Goal: Task Accomplishment & Management: Manage account settings

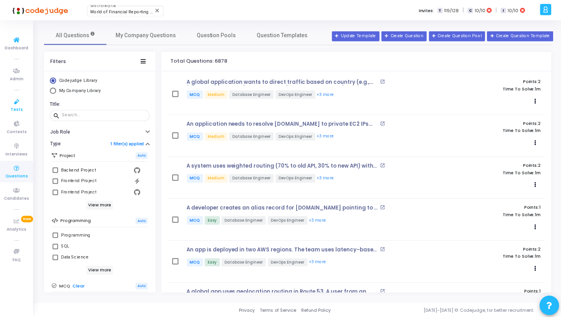
scroll to position [314, 0]
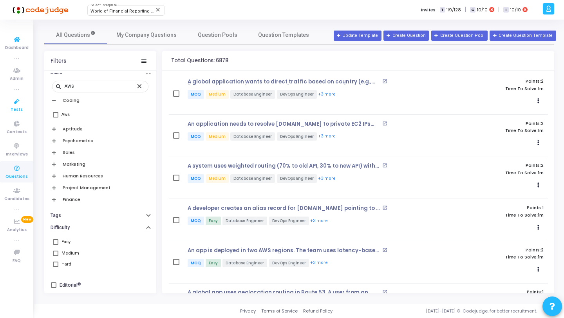
click at [18, 101] on icon at bounding box center [17, 102] width 16 height 10
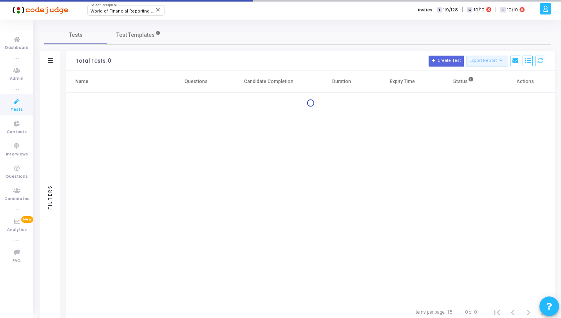
click at [547, 11] on icon at bounding box center [546, 8] width 6 height 9
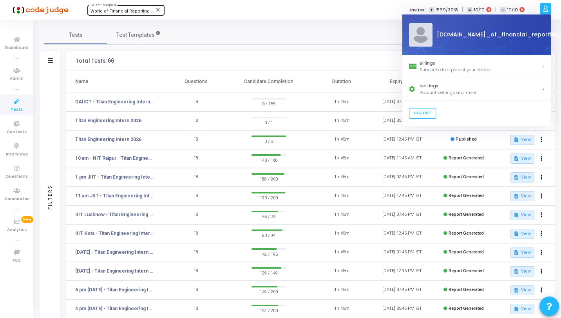
click at [131, 11] on span "World of Financial Reporting (1163)" at bounding box center [127, 11] width 73 height 5
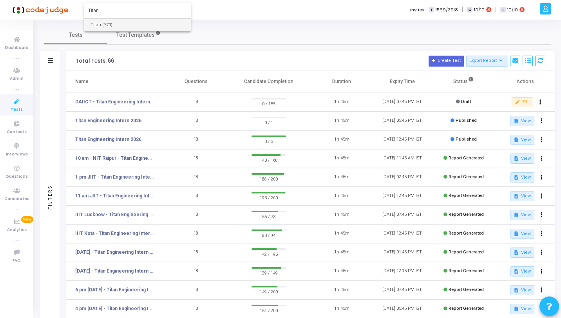
type input "Titan"
click at [134, 19] on span "Titan (770)" at bounding box center [138, 24] width 94 height 13
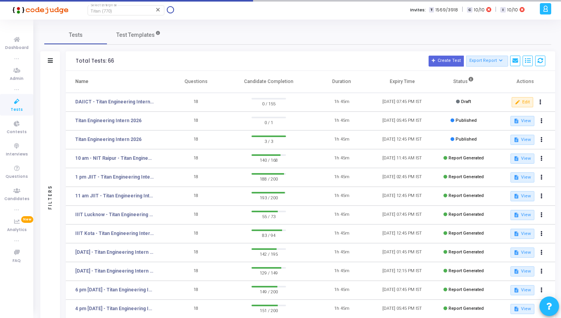
click at [548, 10] on icon at bounding box center [546, 8] width 6 height 9
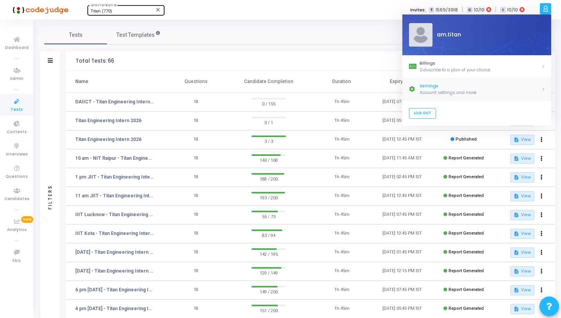
click at [421, 89] on div "Settings" at bounding box center [481, 86] width 122 height 7
select select "91"
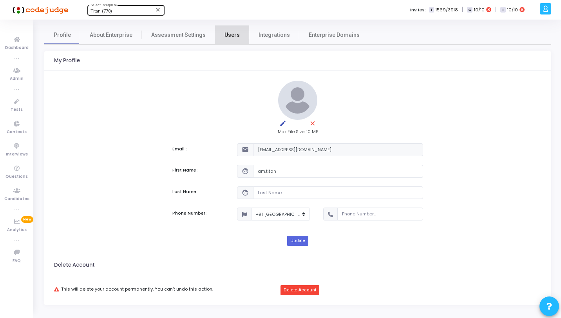
click at [229, 36] on span "Users" at bounding box center [232, 35] width 15 height 8
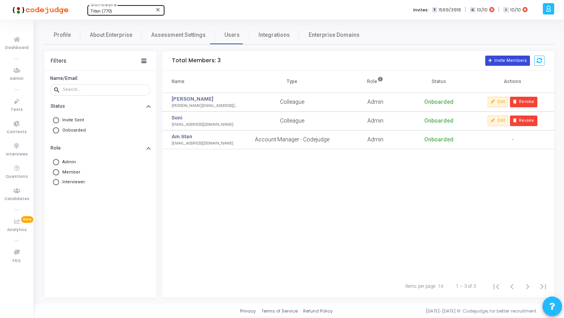
click at [498, 62] on button "Invite Members" at bounding box center [508, 61] width 45 height 10
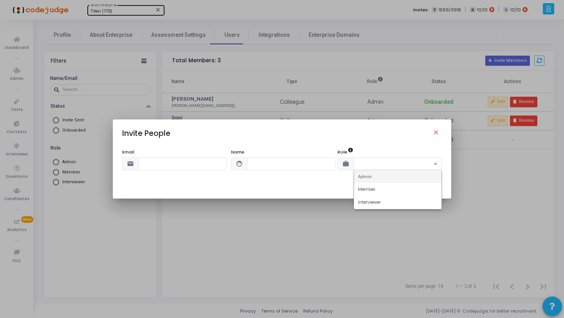
click at [396, 163] on input "text" at bounding box center [390, 163] width 64 height 7
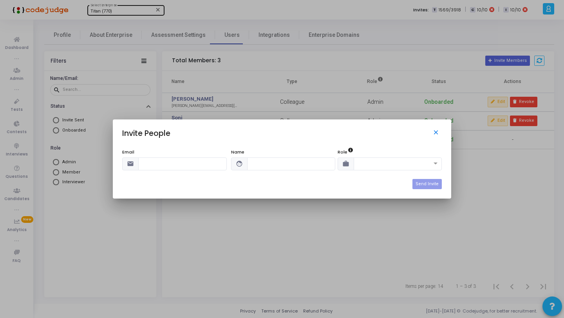
click at [434, 134] on mat-icon "close" at bounding box center [437, 133] width 9 height 9
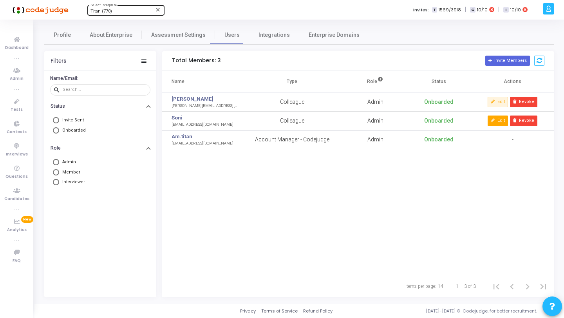
click at [495, 120] on icon at bounding box center [493, 121] width 4 height 4
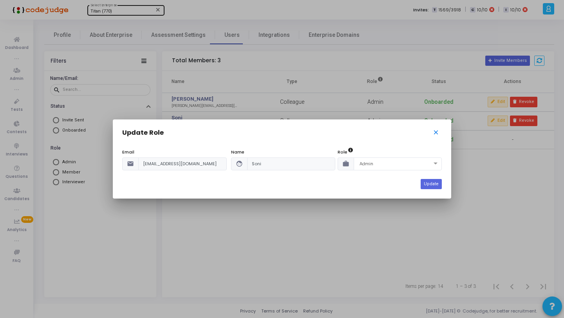
click at [435, 132] on mat-icon "close" at bounding box center [437, 133] width 9 height 9
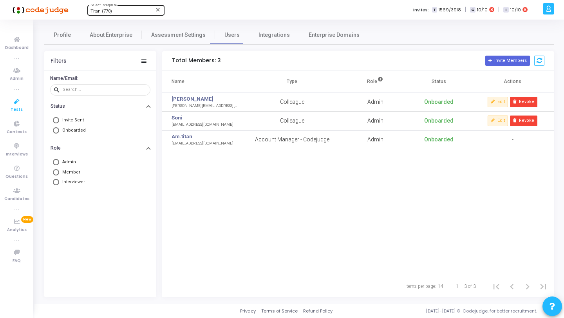
click at [9, 100] on icon at bounding box center [17, 102] width 16 height 10
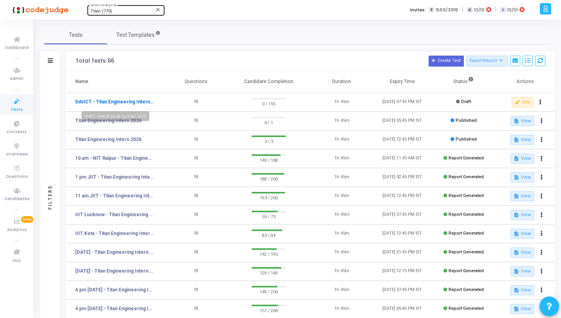
click at [128, 103] on link "DAIICT - Titan Engineering Intern 2026" at bounding box center [114, 101] width 78 height 7
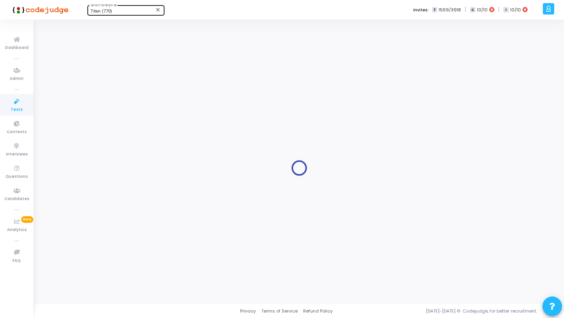
type input "DAIICT - Titan Engineering Intern 2026"
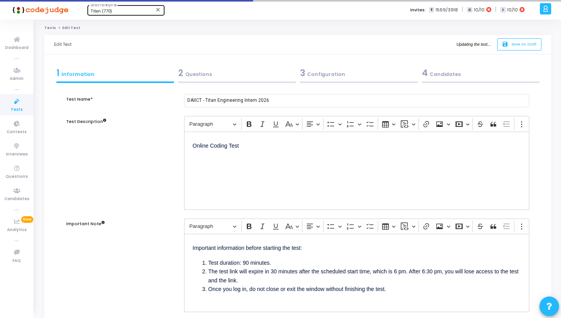
click at [259, 77] on div "2 Questions" at bounding box center [237, 73] width 118 height 13
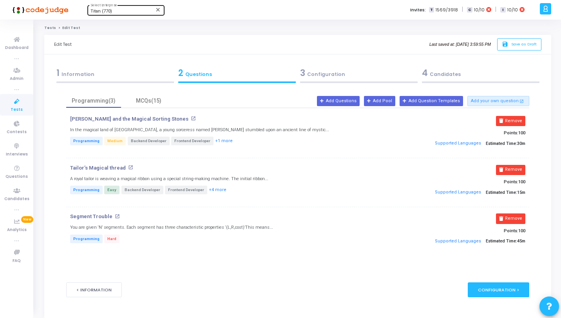
click at [349, 71] on div "3 Configuration" at bounding box center [359, 73] width 118 height 13
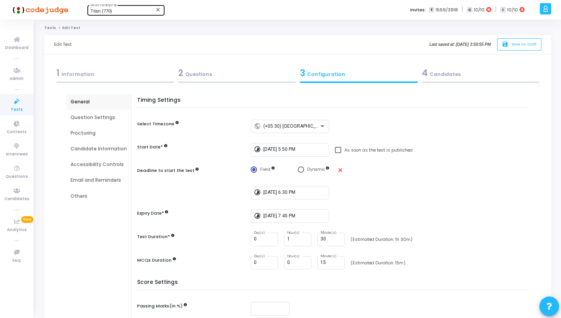
click at [276, 74] on div "2 Questions" at bounding box center [237, 73] width 118 height 13
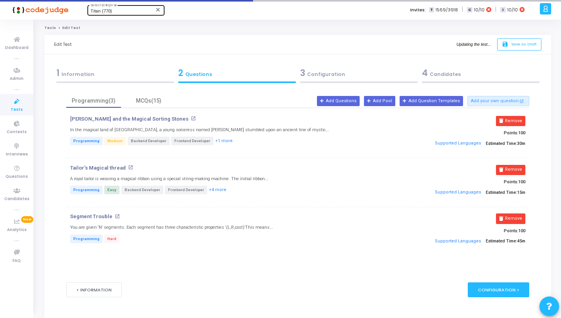
click at [15, 104] on icon at bounding box center [17, 102] width 16 height 10
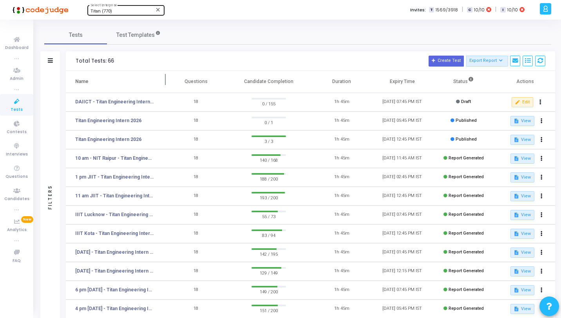
click at [157, 91] on th "Name" at bounding box center [116, 82] width 100 height 22
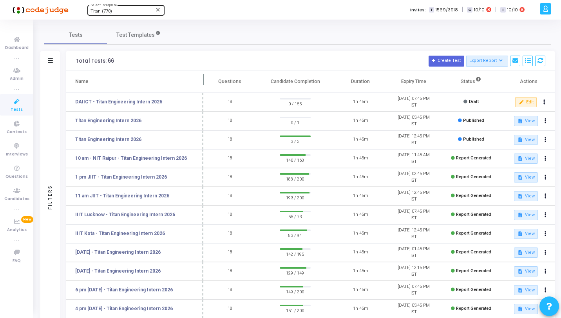
drag, startPoint x: 166, startPoint y: 82, endPoint x: 204, endPoint y: 87, distance: 38.0
click at [204, 87] on span at bounding box center [204, 82] width 8 height 22
click at [16, 105] on icon at bounding box center [17, 102] width 16 height 10
click at [135, 102] on link "DAIICT - Titan Engineering Intern 2026" at bounding box center [118, 101] width 87 height 7
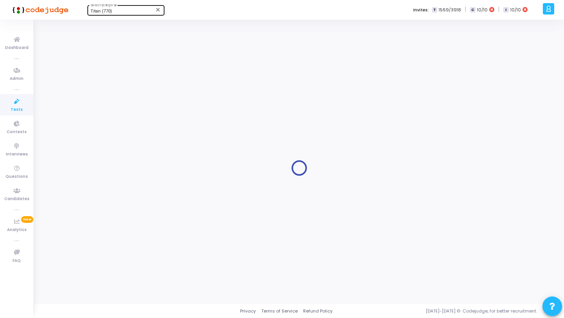
type input "DAIICT - Titan Engineering Intern 2026"
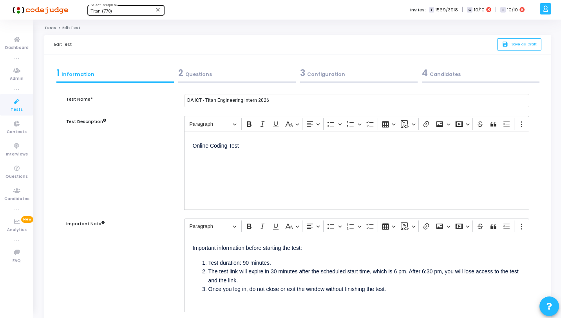
click at [198, 65] on div "2 Questions" at bounding box center [237, 74] width 122 height 21
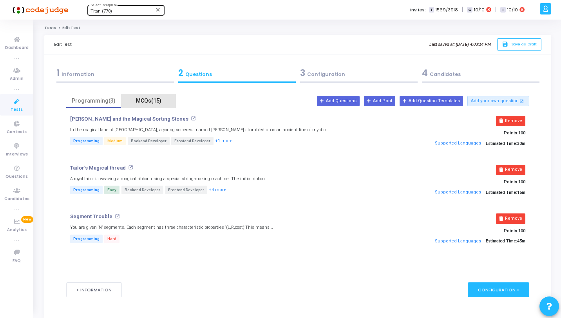
click at [152, 100] on div "MCQs(15)" at bounding box center [148, 101] width 45 height 8
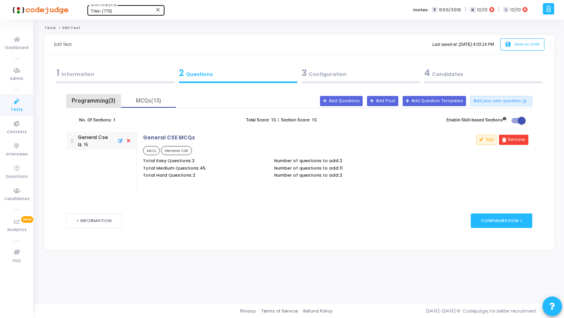
click at [102, 102] on div "Programming(3)" at bounding box center [93, 101] width 45 height 8
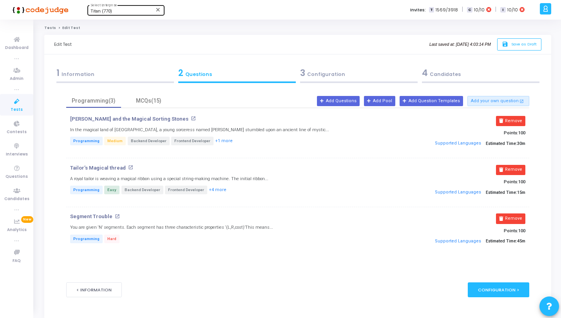
click at [18, 105] on icon at bounding box center [17, 102] width 16 height 10
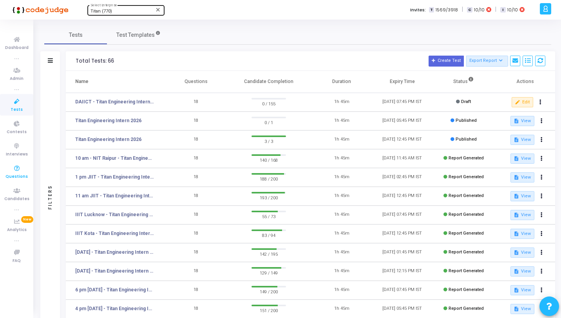
click at [20, 171] on icon at bounding box center [17, 169] width 16 height 10
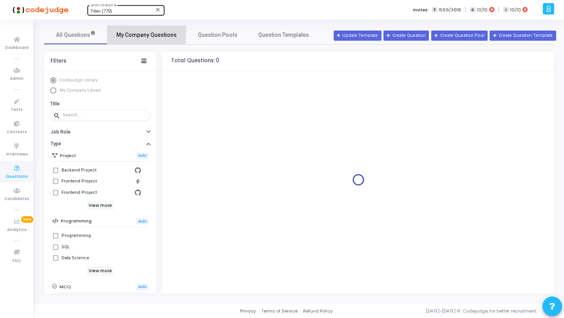
click at [155, 32] on span "My Company Questions" at bounding box center [146, 35] width 60 height 8
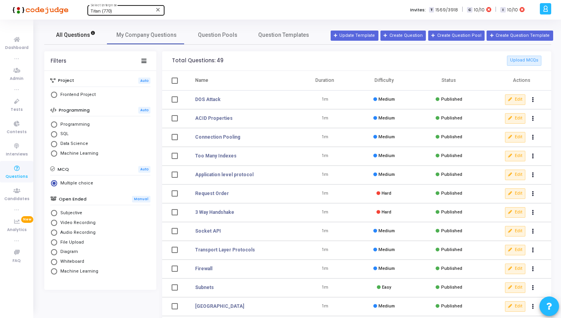
click at [78, 38] on span "All Questions" at bounding box center [76, 35] width 40 height 8
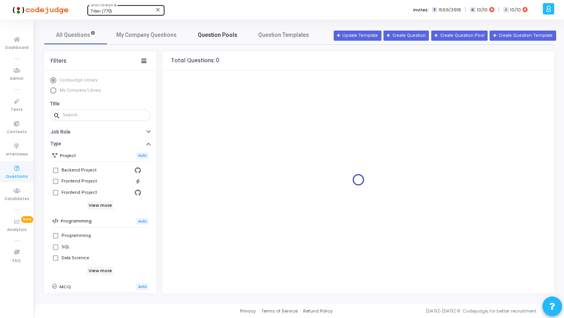
click at [200, 34] on span "Question Pools" at bounding box center [218, 35] width 40 height 8
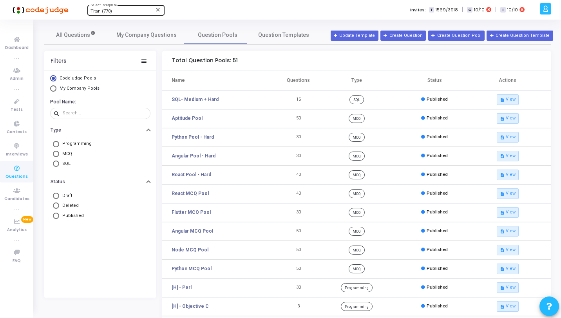
click at [72, 90] on span "My Company Pools" at bounding box center [80, 88] width 40 height 5
click at [56, 90] on input "My Company Pools" at bounding box center [53, 88] width 6 height 6
radio input "true"
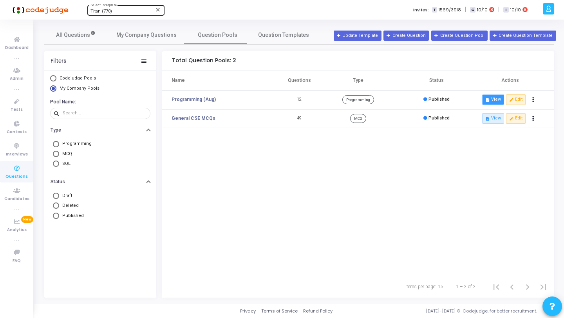
click at [490, 98] on icon "description" at bounding box center [488, 100] width 4 height 4
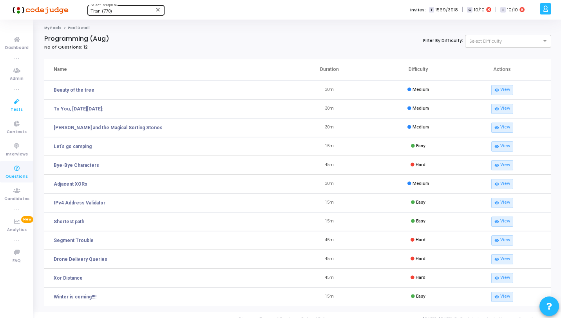
click at [23, 104] on icon at bounding box center [17, 102] width 16 height 10
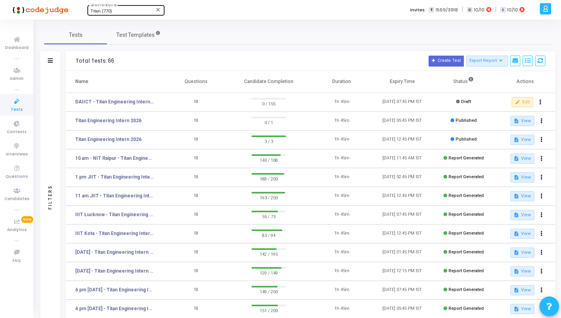
click at [182, 39] on div "Tests Test Templates" at bounding box center [297, 34] width 507 height 19
click at [21, 103] on icon at bounding box center [17, 102] width 16 height 10
click at [136, 139] on link "Titan Engineering Intern 2026" at bounding box center [108, 139] width 66 height 7
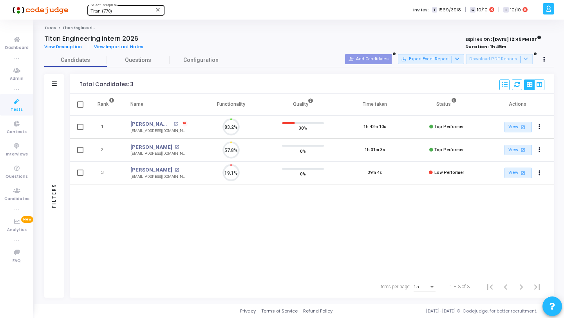
scroll to position [16, 20]
click at [175, 147] on mat-icon "open_in_new" at bounding box center [177, 147] width 4 height 4
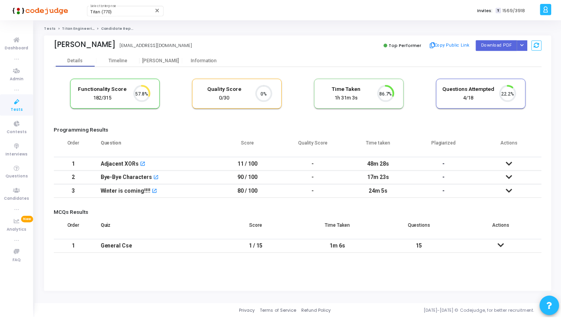
scroll to position [16, 20]
click at [207, 278] on kt-portlet-body "Details Timeline Proctor Information Functionality Score 182/315 57.8% Quality …" at bounding box center [299, 173] width 510 height 238
click at [315, 246] on div "1m 6s" at bounding box center [339, 246] width 67 height 13
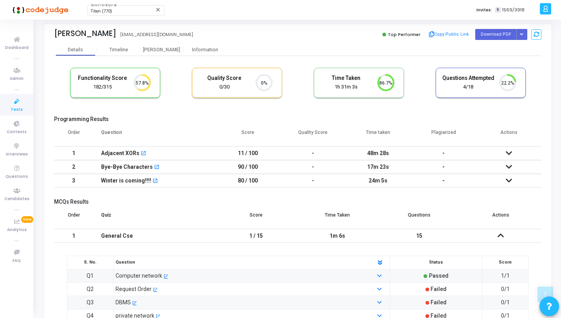
scroll to position [0, 0]
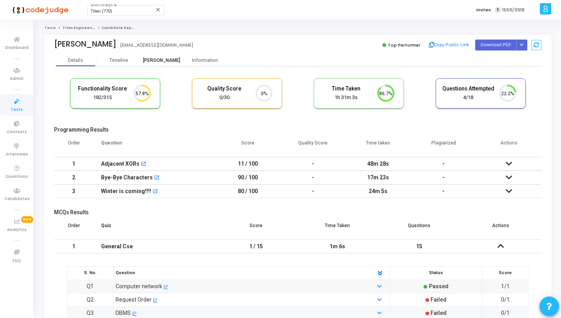
click at [162, 61] on div "Proctor" at bounding box center [161, 61] width 43 height 6
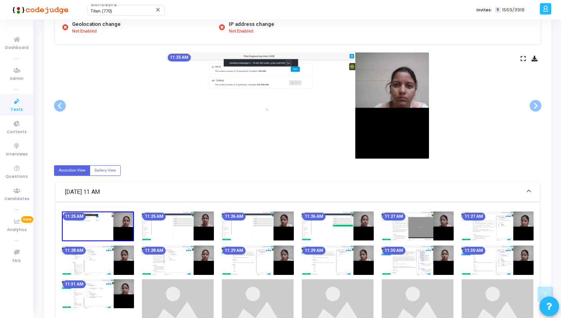
scroll to position [179, 0]
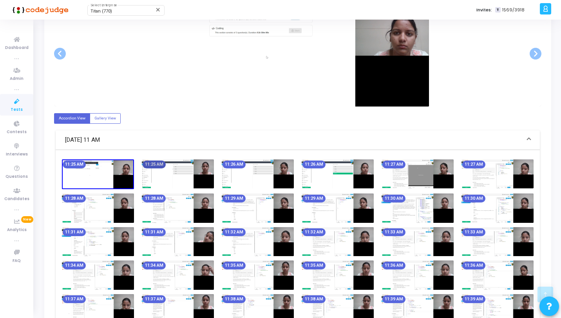
click at [163, 168] on mat-chip "11:25 AM" at bounding box center [154, 165] width 23 height 8
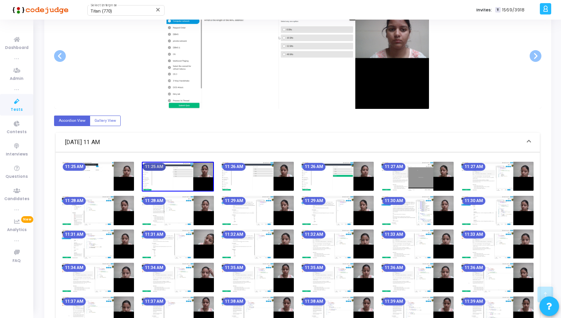
scroll to position [116, 0]
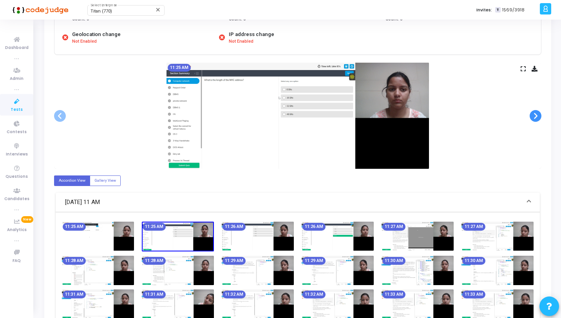
click at [533, 116] on span at bounding box center [536, 116] width 12 height 12
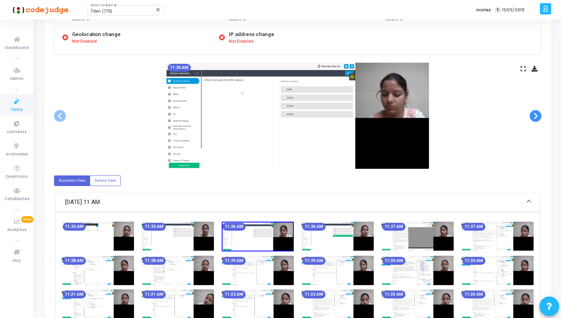
click at [533, 115] on span at bounding box center [536, 116] width 12 height 12
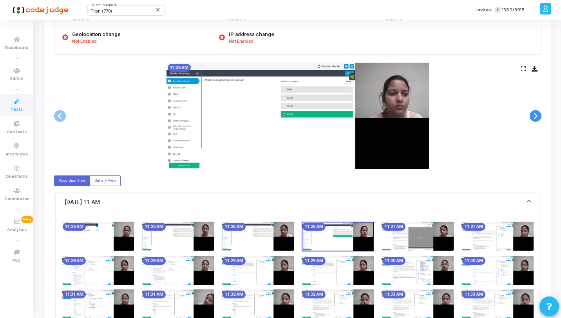
click at [532, 114] on span at bounding box center [536, 116] width 12 height 12
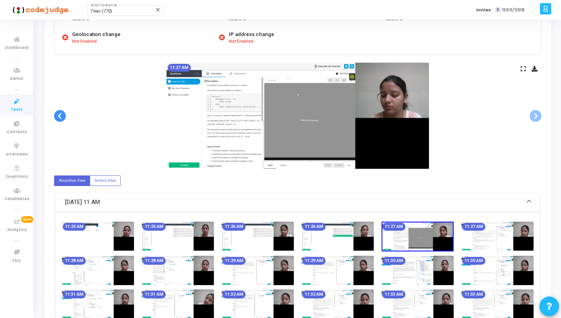
click at [61, 118] on span at bounding box center [60, 116] width 12 height 12
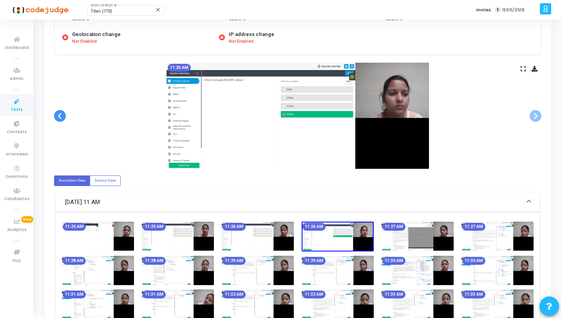
click at [60, 117] on span at bounding box center [60, 116] width 12 height 12
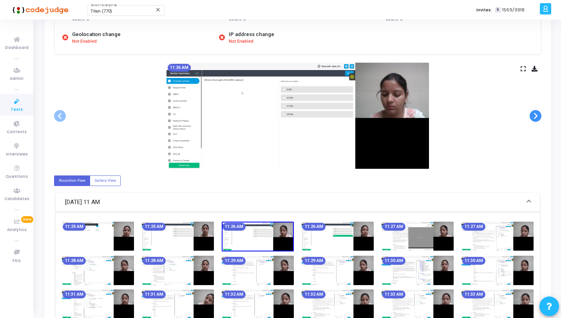
click at [536, 117] on span at bounding box center [536, 116] width 12 height 12
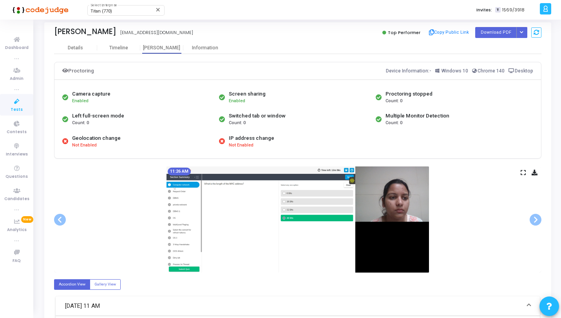
scroll to position [0, 0]
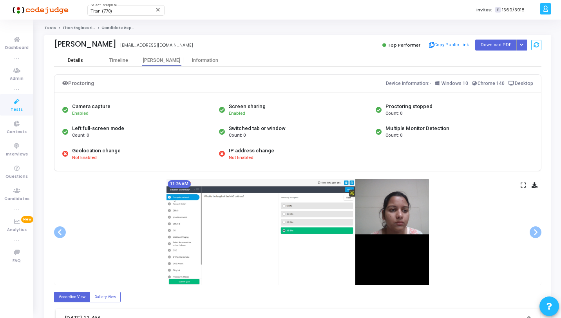
click at [73, 64] on div "Details" at bounding box center [75, 60] width 43 height 12
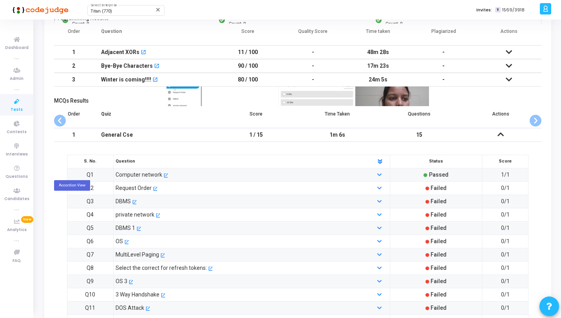
scroll to position [221, 0]
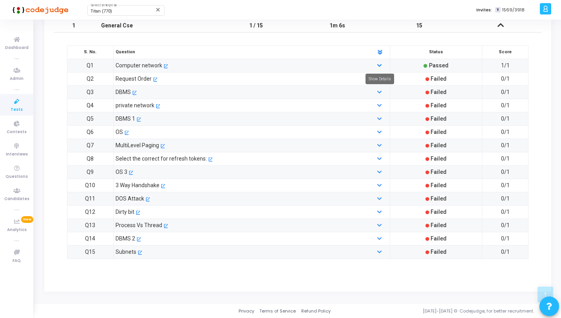
click at [379, 65] on icon at bounding box center [379, 66] width 4 height 5
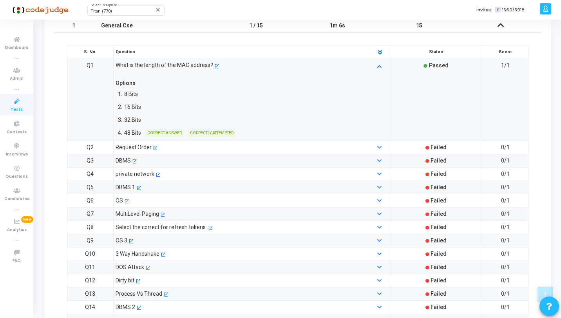
click at [379, 66] on icon at bounding box center [379, 66] width 4 height 5
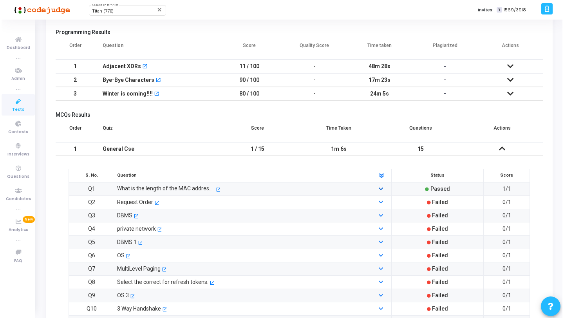
scroll to position [0, 0]
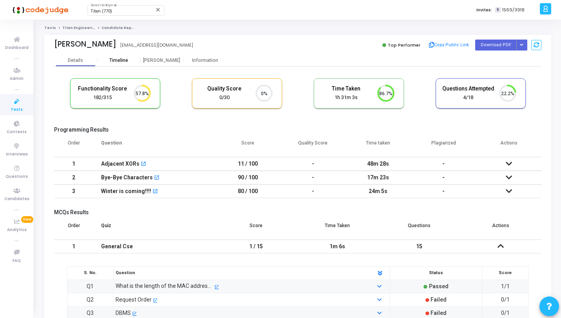
click at [117, 60] on div "Timeline" at bounding box center [118, 61] width 19 height 6
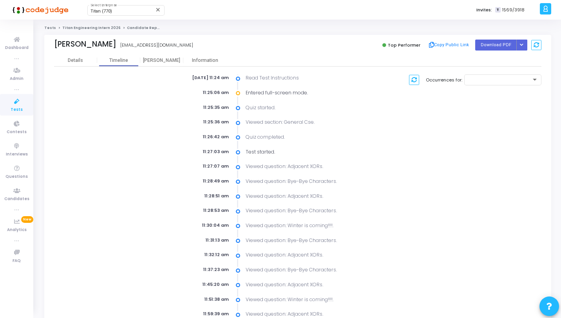
click at [71, 28] on link "Titan Engineering Intern 2026" at bounding box center [91, 27] width 58 height 5
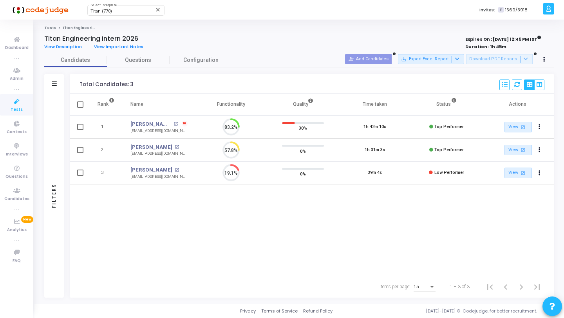
scroll to position [16, 20]
click at [212, 53] on cj-published-test "Titan Engineering Intern 2026 View Description View Important Notes Expires On …" at bounding box center [299, 166] width 510 height 263
click at [209, 61] on span "Configuration" at bounding box center [200, 60] width 35 height 8
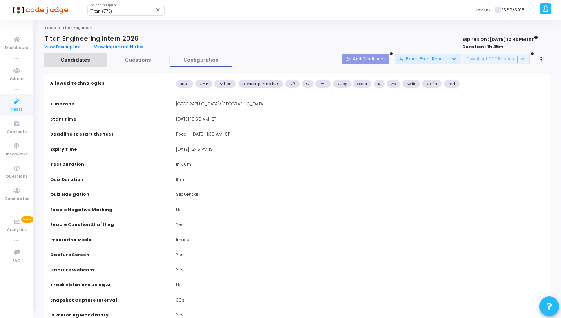
click at [89, 62] on span "Candidates" at bounding box center [75, 60] width 63 height 8
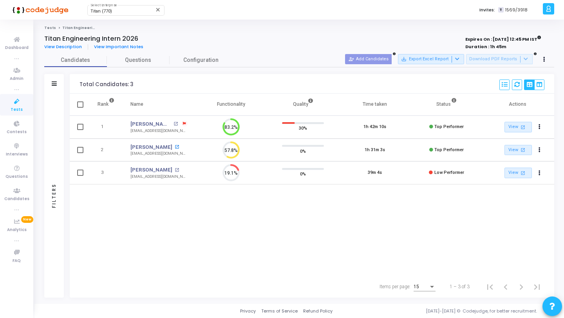
click at [175, 147] on mat-icon "open_in_new" at bounding box center [177, 147] width 4 height 4
click at [130, 61] on span "Questions" at bounding box center [138, 60] width 63 height 8
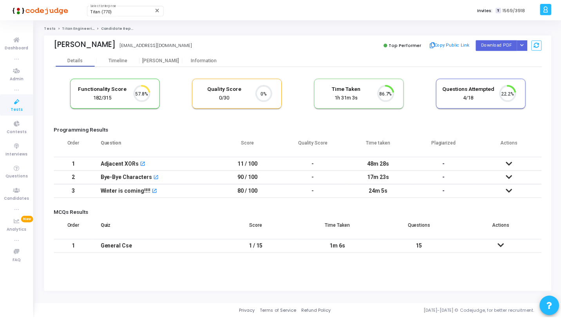
scroll to position [16, 20]
click at [122, 63] on div "Timeline" at bounding box center [118, 61] width 19 height 6
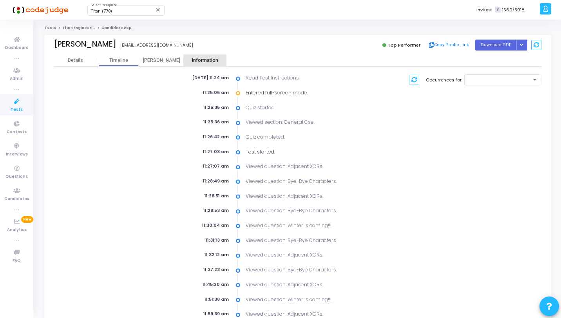
click at [204, 61] on div "Information" at bounding box center [204, 61] width 43 height 6
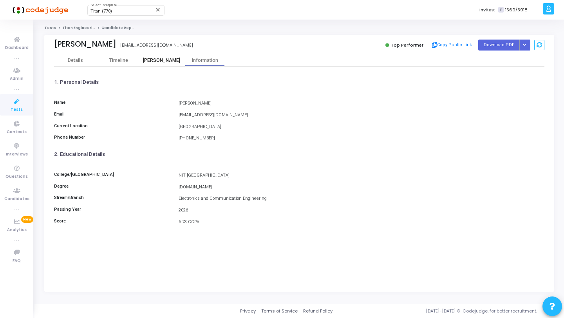
click at [164, 62] on div "Proctor" at bounding box center [161, 61] width 43 height 6
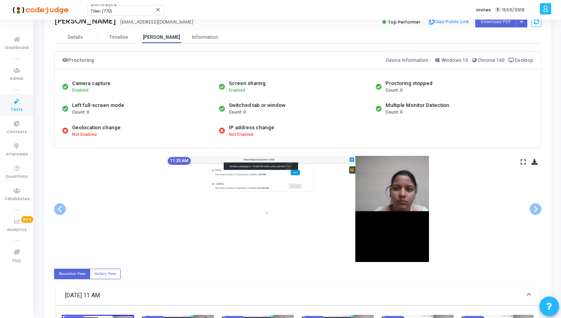
scroll to position [131, 0]
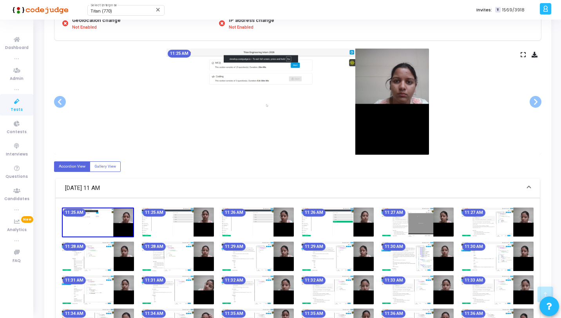
click at [197, 230] on img at bounding box center [178, 222] width 72 height 29
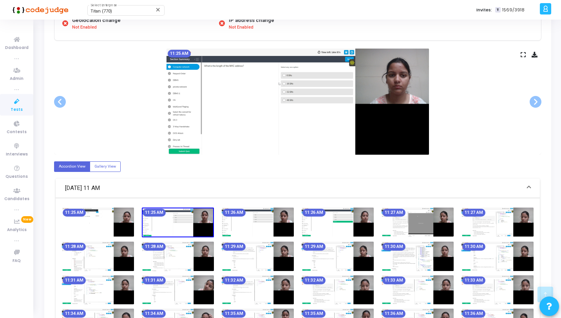
click at [323, 224] on img at bounding box center [338, 222] width 72 height 29
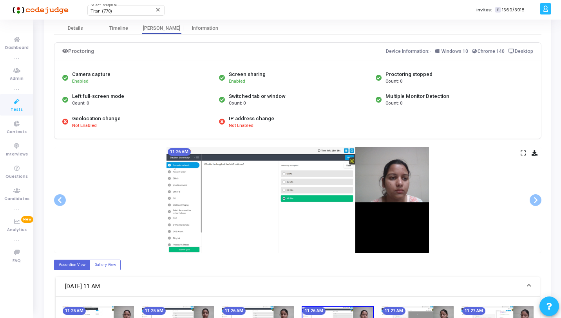
scroll to position [0, 0]
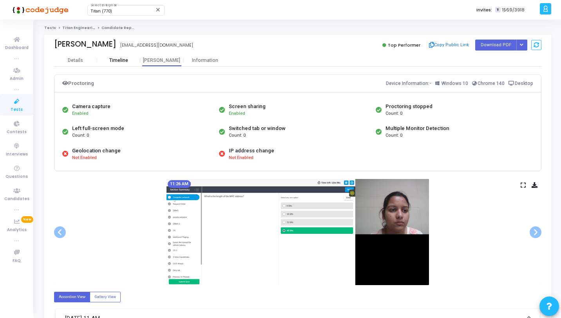
click at [130, 64] on div "Timeline" at bounding box center [118, 60] width 43 height 12
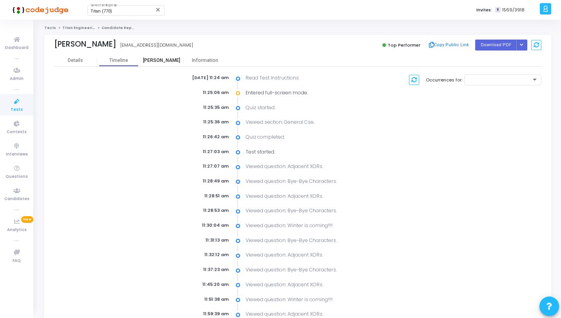
click at [164, 64] on div "Proctor" at bounding box center [161, 60] width 43 height 12
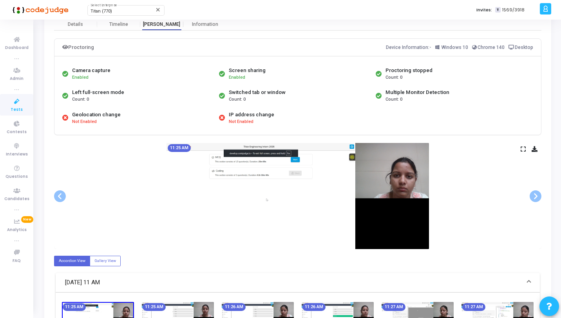
scroll to position [137, 0]
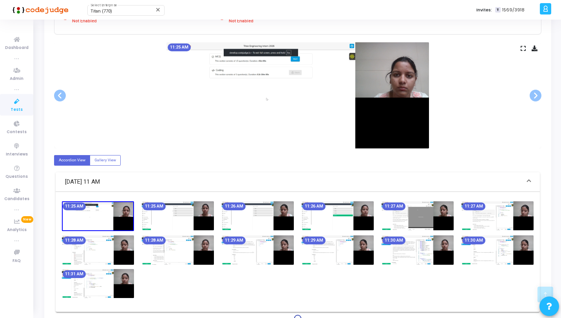
click at [282, 223] on img at bounding box center [258, 215] width 72 height 29
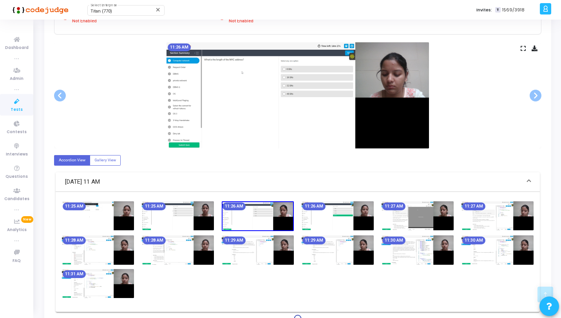
click at [328, 220] on img at bounding box center [338, 215] width 72 height 29
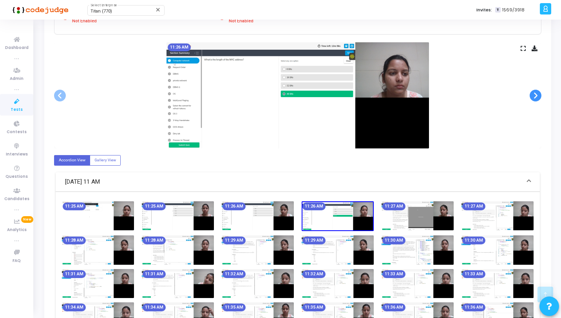
click at [537, 94] on span at bounding box center [536, 96] width 12 height 12
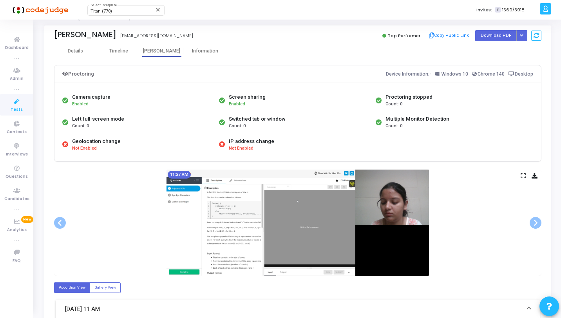
scroll to position [14, 0]
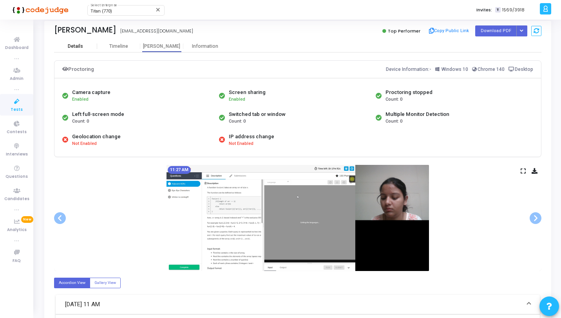
click at [79, 46] on div "Details" at bounding box center [75, 47] width 15 height 6
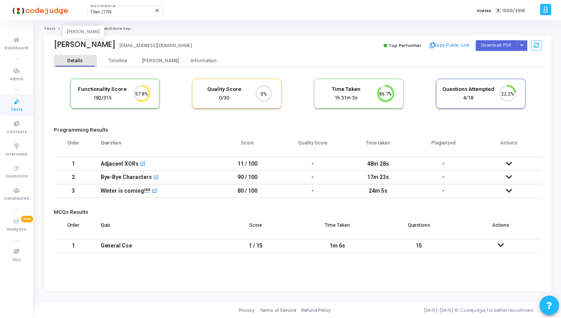
scroll to position [16, 20]
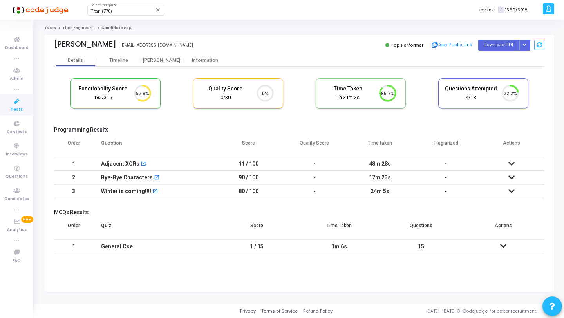
click at [288, 167] on td "-" at bounding box center [315, 164] width 66 height 14
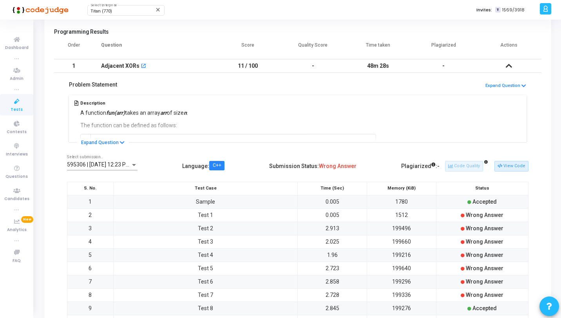
scroll to position [44, 0]
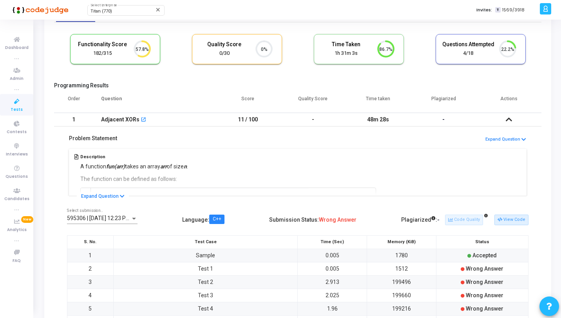
click at [271, 122] on td "11 / 100" at bounding box center [247, 120] width 65 height 14
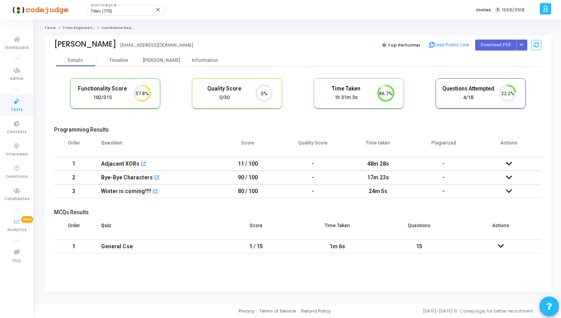
scroll to position [0, 0]
click at [306, 181] on td "-" at bounding box center [315, 178] width 66 height 14
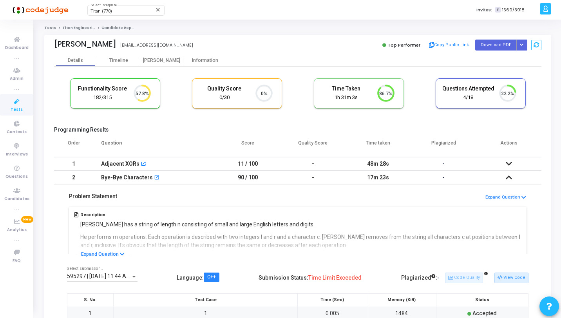
click at [306, 181] on td "-" at bounding box center [313, 178] width 65 height 14
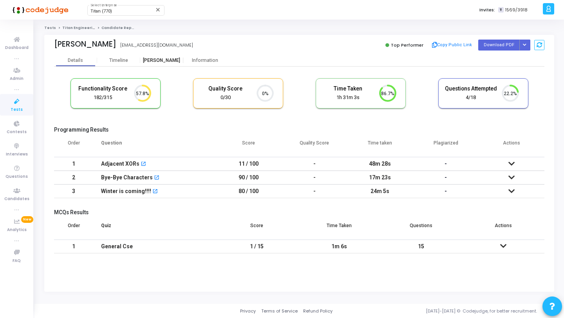
click at [161, 61] on div "Proctor" at bounding box center [161, 61] width 43 height 6
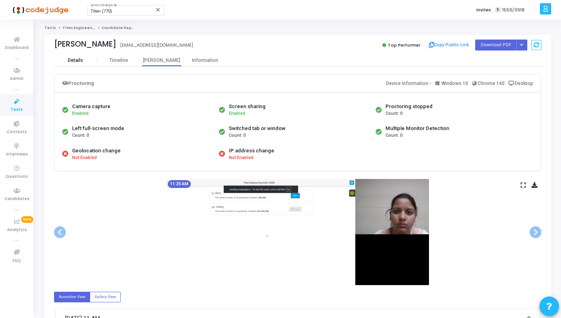
click at [77, 62] on div "Details" at bounding box center [75, 61] width 15 height 6
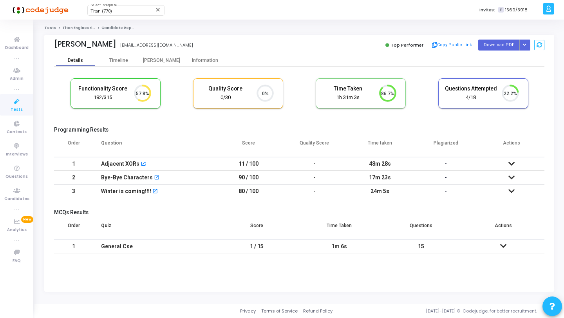
scroll to position [16, 20]
click at [18, 103] on icon at bounding box center [17, 102] width 16 height 10
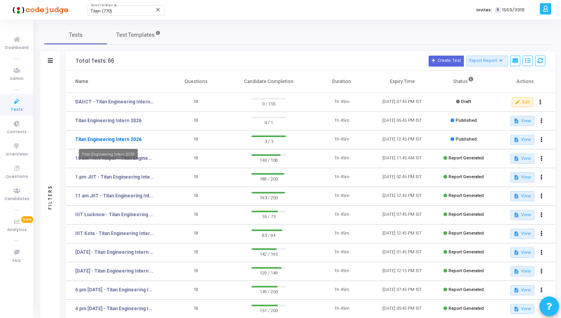
click at [136, 139] on link "Titan Engineering Intern 2026" at bounding box center [108, 139] width 66 height 7
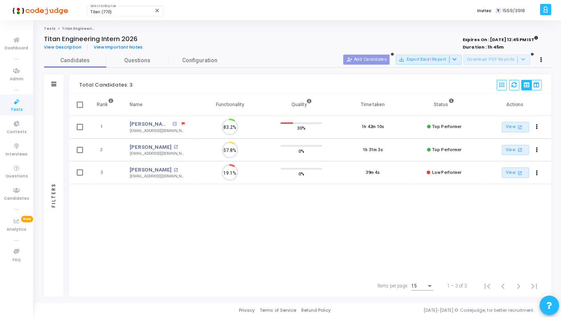
scroll to position [16, 20]
click at [20, 102] on icon at bounding box center [17, 102] width 16 height 10
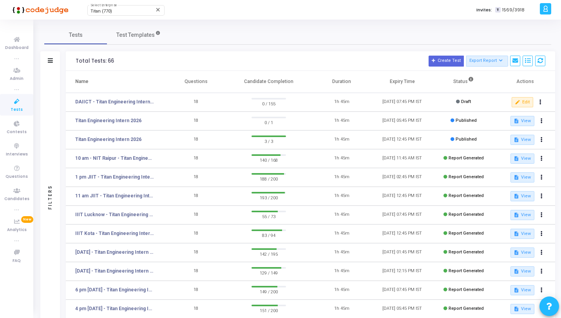
click at [13, 108] on span "Tests" at bounding box center [17, 110] width 12 height 7
